Goal: Navigation & Orientation: Find specific page/section

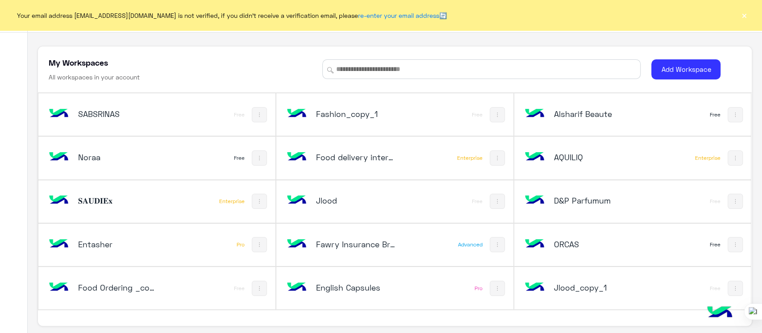
click at [745, 14] on button "×" at bounding box center [744, 15] width 9 height 9
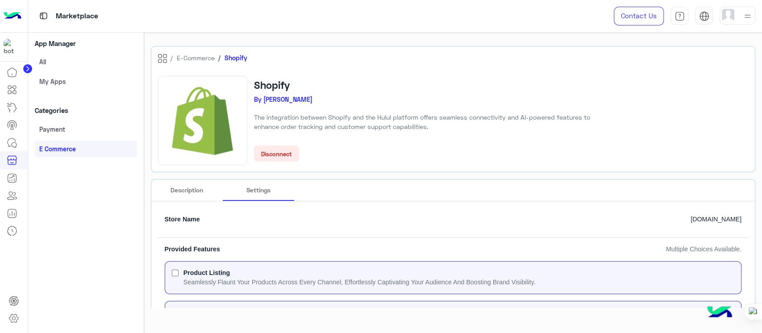
scroll to position [120, 0]
